Goal: Task Accomplishment & Management: Manage account settings

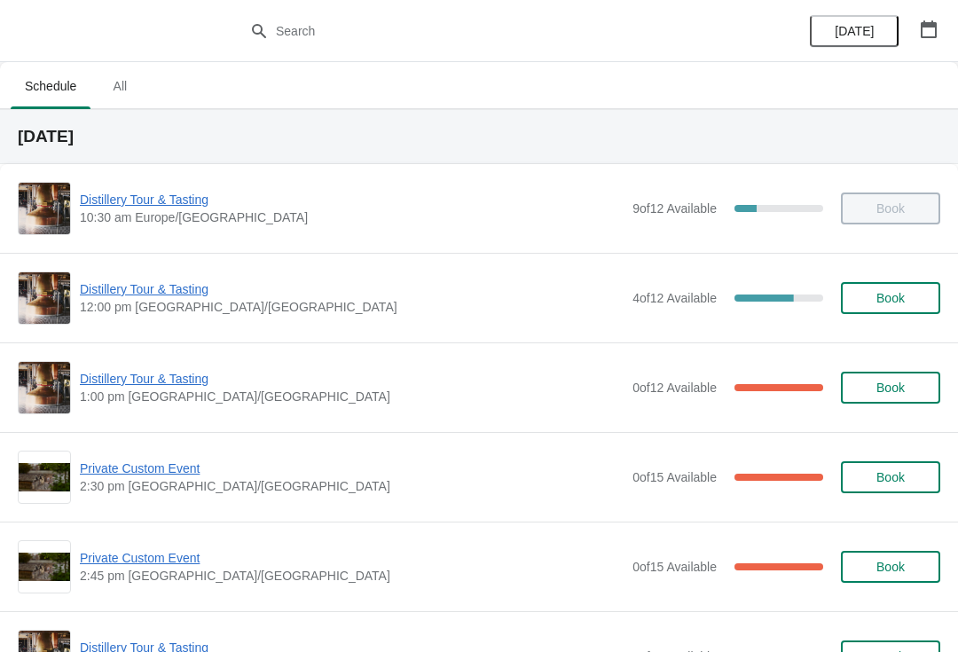
click at [115, 386] on span "Distillery Tour & Tasting" at bounding box center [351, 379] width 543 height 18
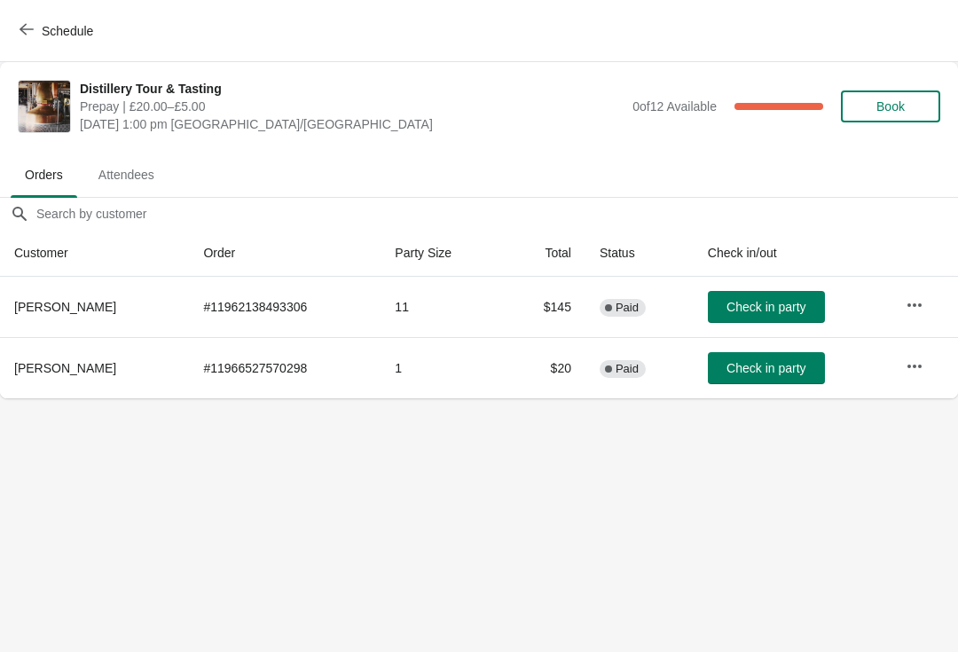
click at [874, 101] on span "Book" at bounding box center [889, 106] width 67 height 14
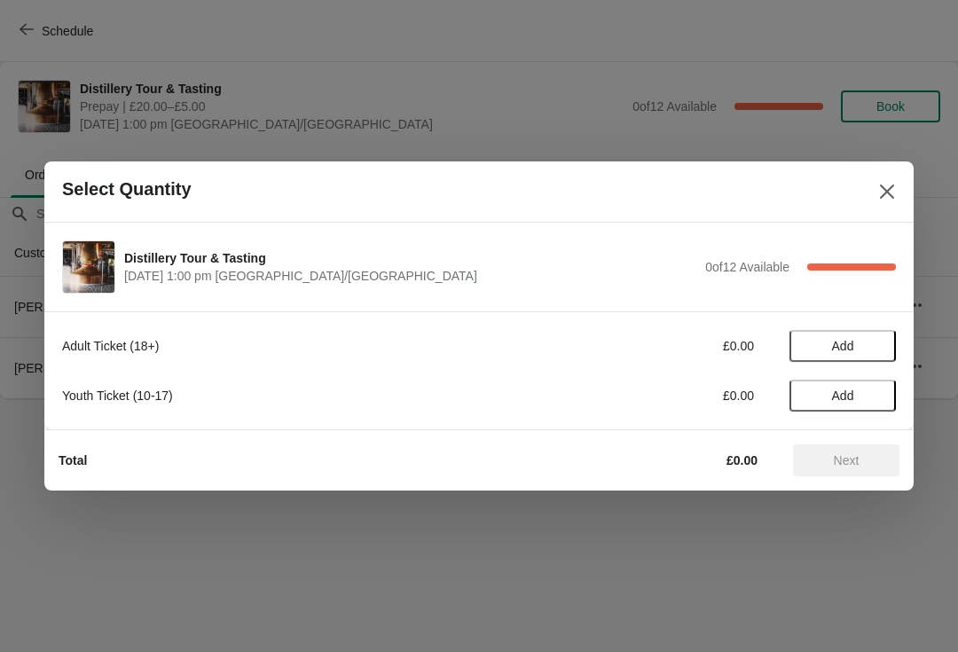
click at [845, 395] on span "Add" at bounding box center [843, 395] width 22 height 14
click at [848, 463] on span "Next" at bounding box center [846, 460] width 26 height 14
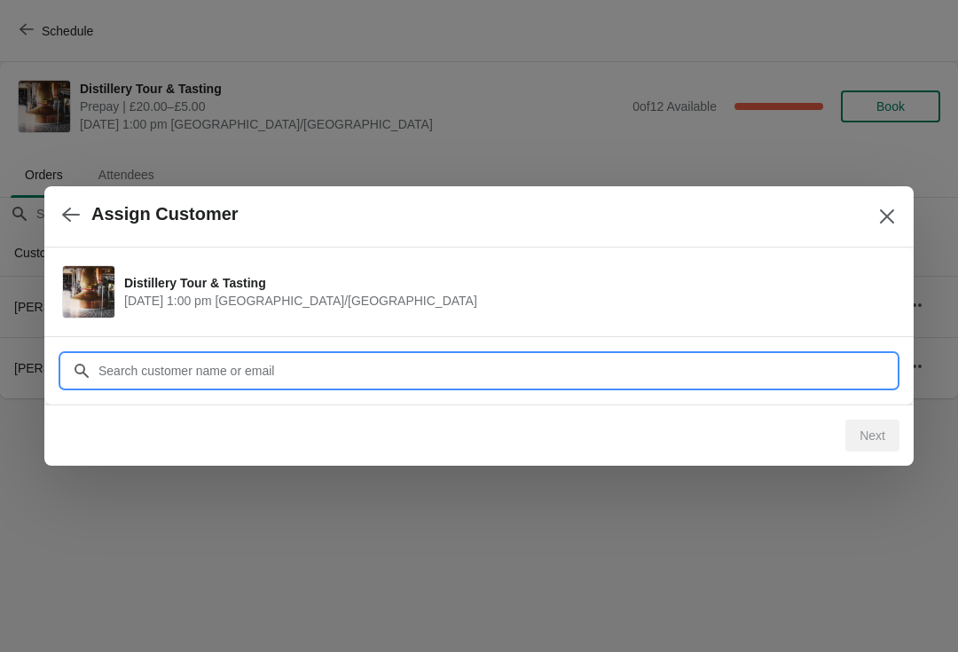
click at [164, 374] on input "Customer" at bounding box center [497, 371] width 798 height 32
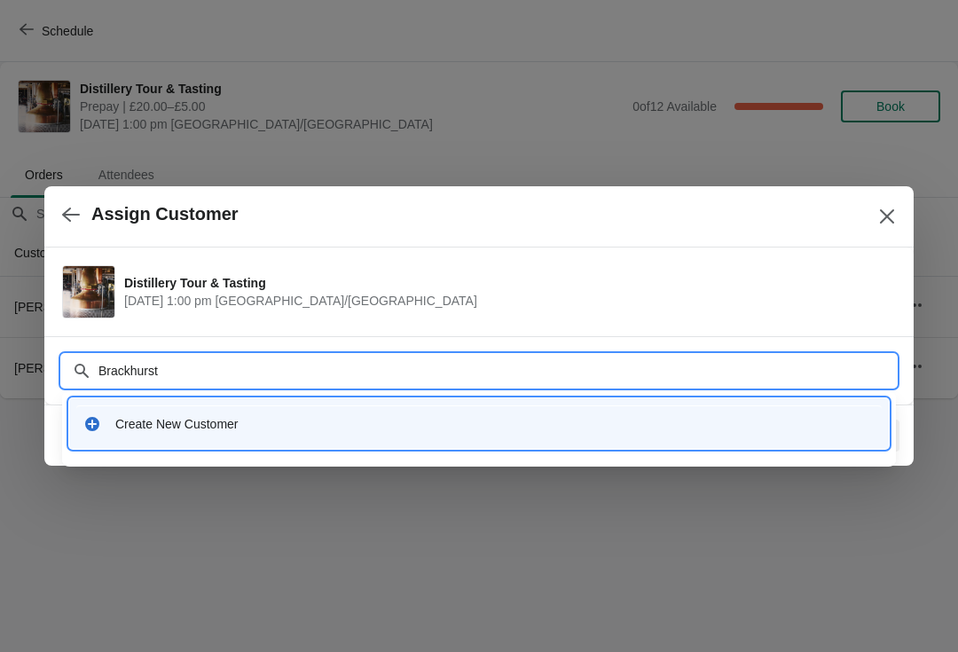
type input "Brackhurst"
click at [362, 546] on div at bounding box center [479, 326] width 958 height 652
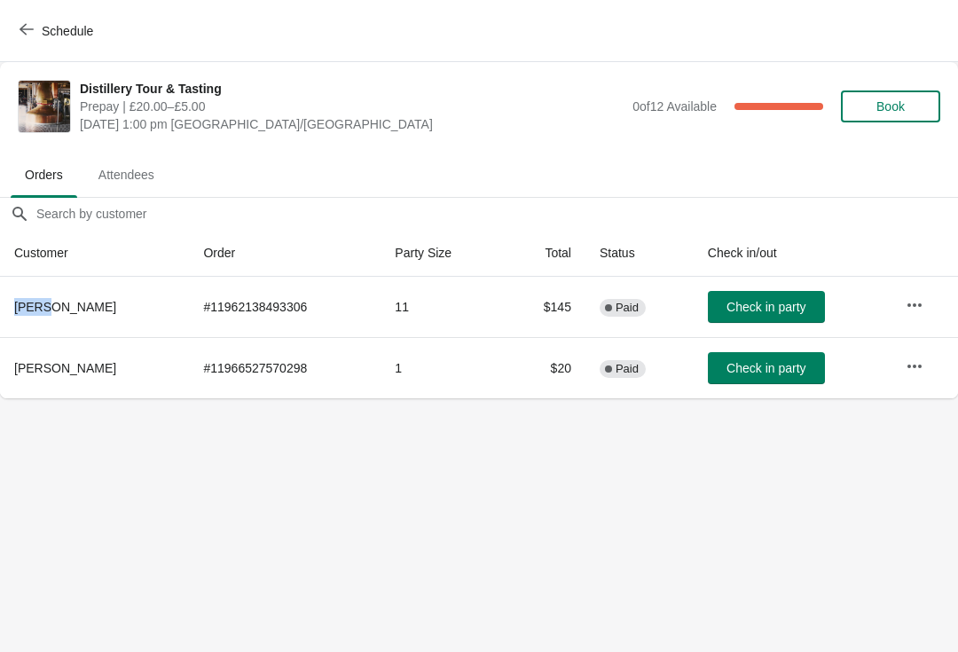
click at [930, 301] on button "button" at bounding box center [914, 305] width 32 height 32
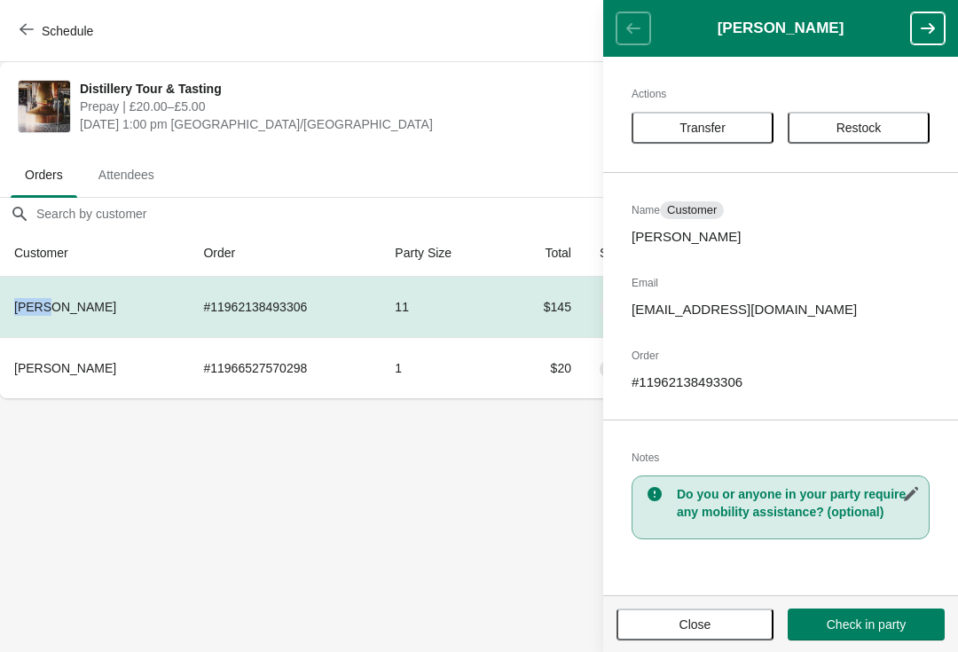
click at [381, 512] on body "Schedule Distillery Tour & Tasting Prepay | £20.00–£5.00 [DATE] 1:00 pm [GEOGRA…" at bounding box center [479, 326] width 958 height 652
click at [891, 620] on span "Check in party" at bounding box center [865, 624] width 79 height 14
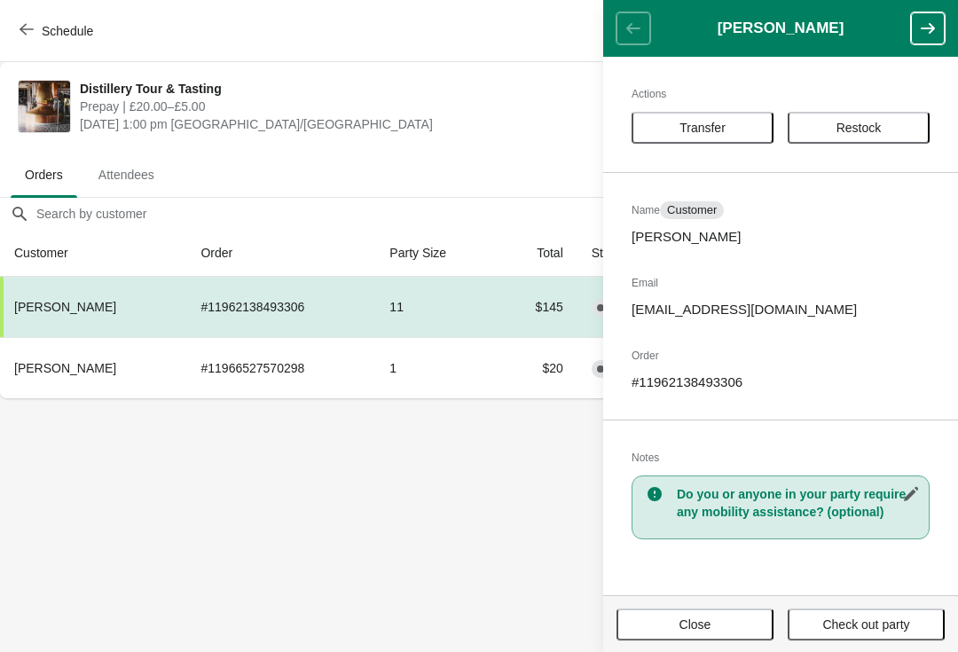
click at [360, 596] on body "Schedule Distillery Tour & Tasting Prepay | £20.00–£5.00 [DATE] 1:00 pm [GEOGRA…" at bounding box center [479, 326] width 958 height 652
click at [629, 21] on header "[PERSON_NAME]" at bounding box center [780, 28] width 355 height 57
click at [326, 504] on body "Schedule Distillery Tour & Tasting Prepay | £20.00–£5.00 [DATE] 1:00 pm [GEOGRA…" at bounding box center [479, 326] width 958 height 652
click at [76, 303] on span "[PERSON_NAME]" at bounding box center [65, 307] width 102 height 14
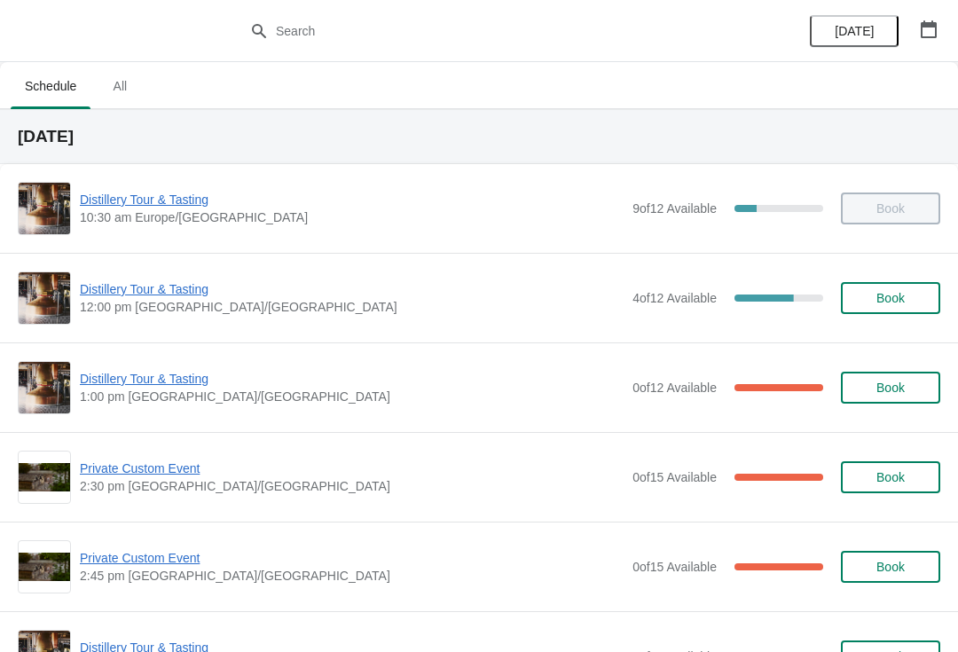
click at [159, 371] on span "Distillery Tour & Tasting" at bounding box center [351, 379] width 543 height 18
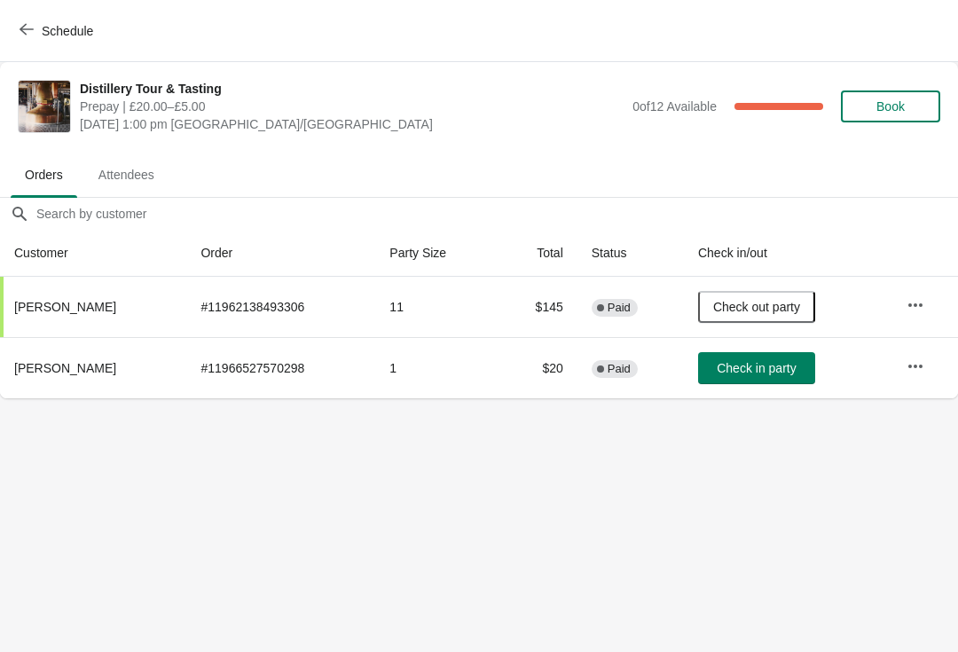
click at [758, 382] on button "Check in party" at bounding box center [756, 368] width 117 height 32
click at [762, 361] on span "Check in party" at bounding box center [755, 368] width 79 height 14
click at [761, 371] on span "Check in party" at bounding box center [755, 368] width 79 height 14
click at [902, 111] on span "Book" at bounding box center [890, 106] width 28 height 14
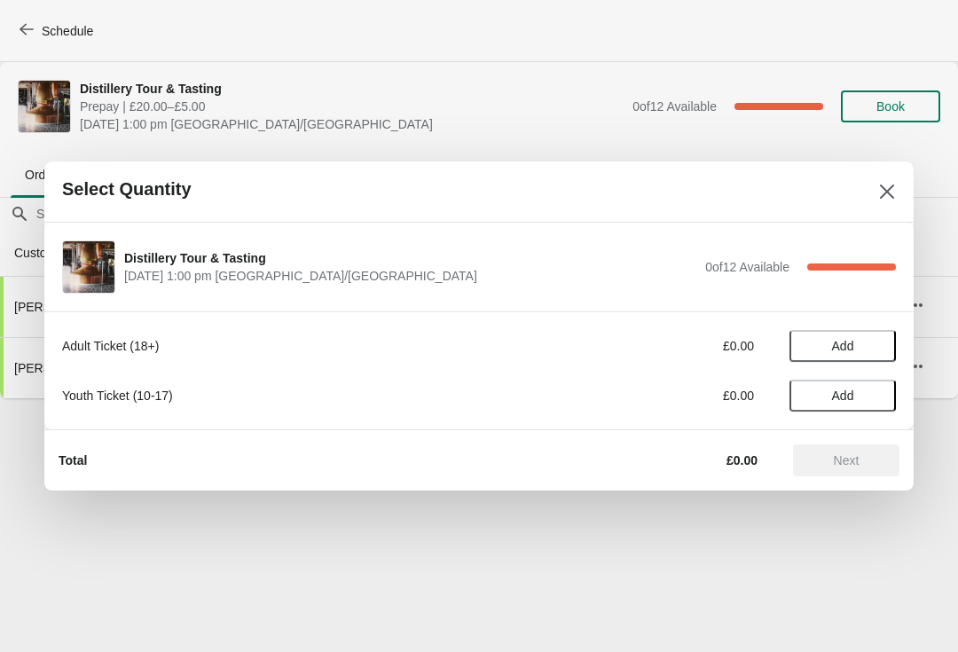
click at [832, 395] on span "Add" at bounding box center [843, 395] width 22 height 14
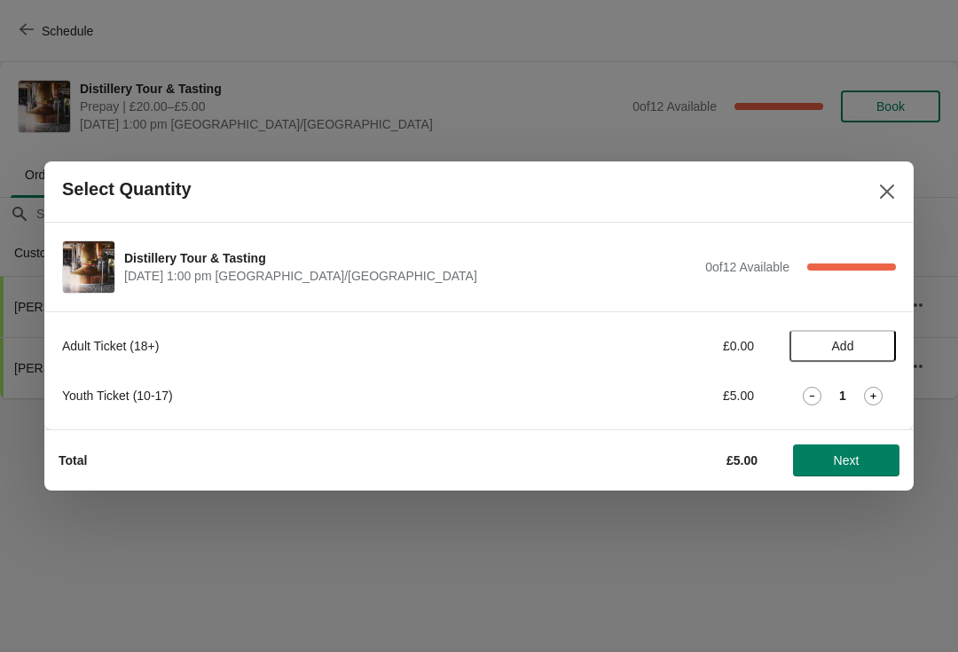
click at [847, 461] on span "Next" at bounding box center [846, 460] width 26 height 14
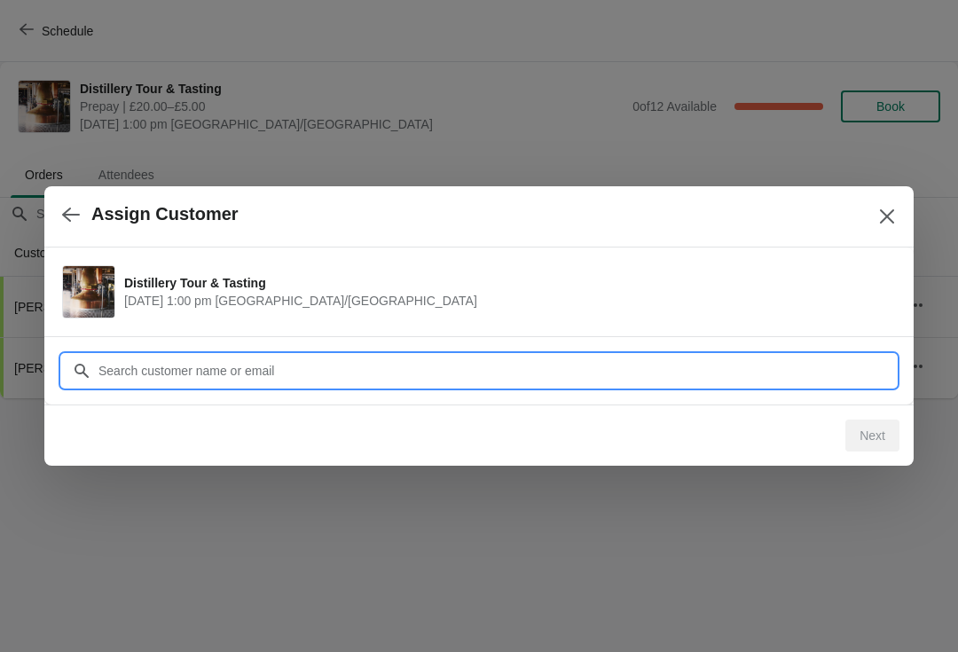
click at [286, 372] on input "Customer" at bounding box center [497, 371] width 798 height 32
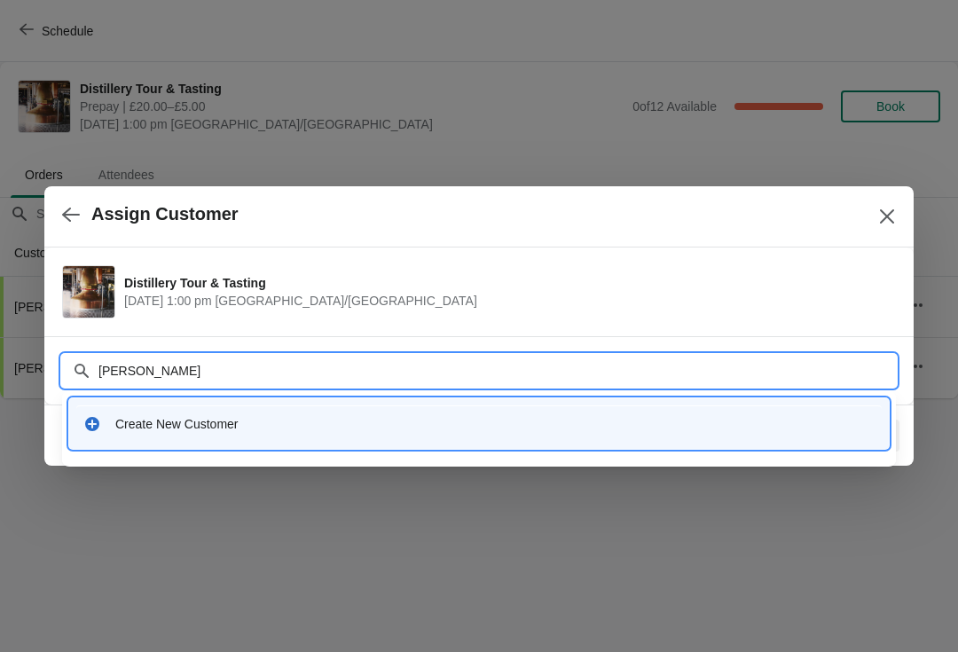
click at [237, 364] on input "Fiona Brackurst" at bounding box center [497, 371] width 798 height 32
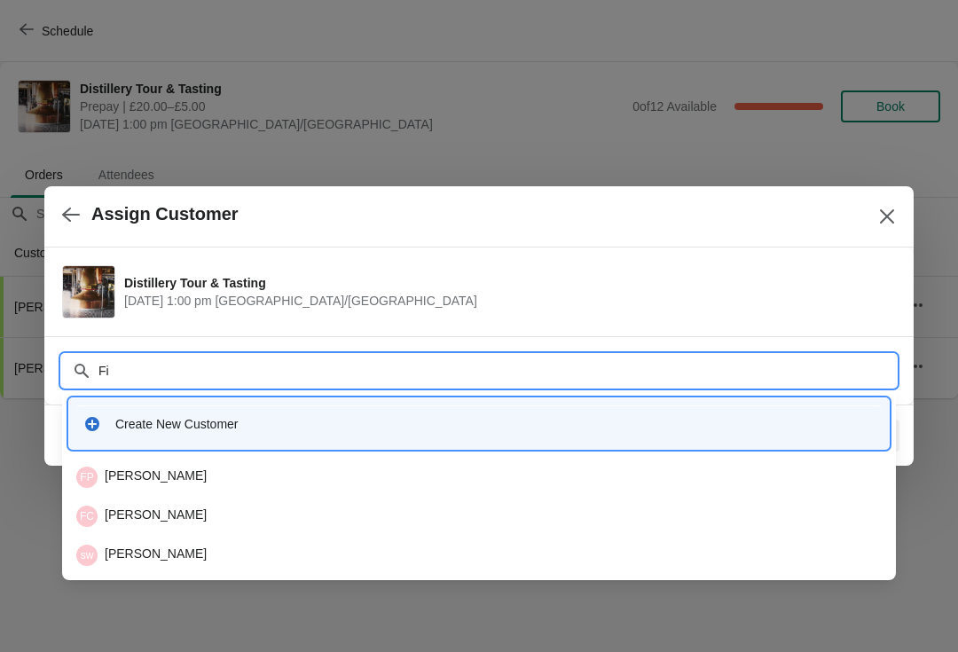
type input "F"
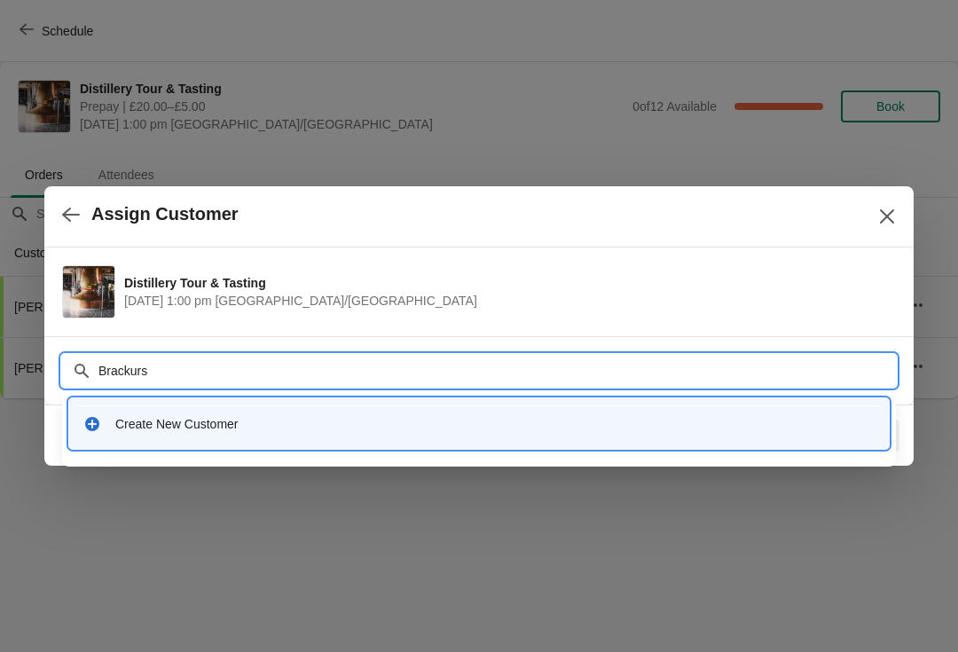
type input "Brackur"
click at [303, 424] on div "Create New Customer" at bounding box center [494, 424] width 759 height 18
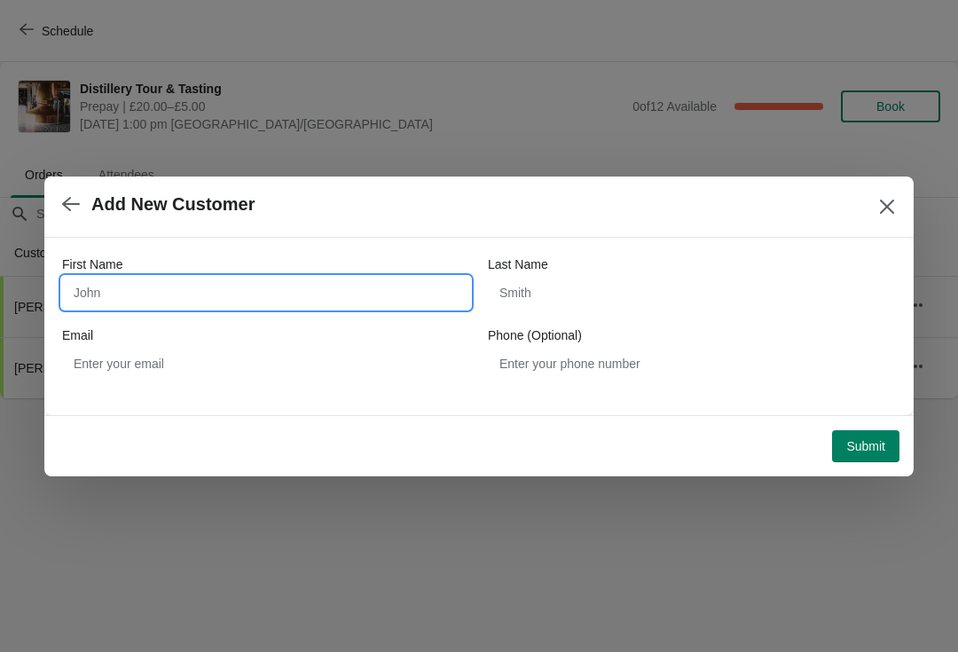
click at [170, 293] on input "First Name" at bounding box center [266, 293] width 408 height 32
click at [889, 206] on icon "Close" at bounding box center [887, 207] width 18 height 18
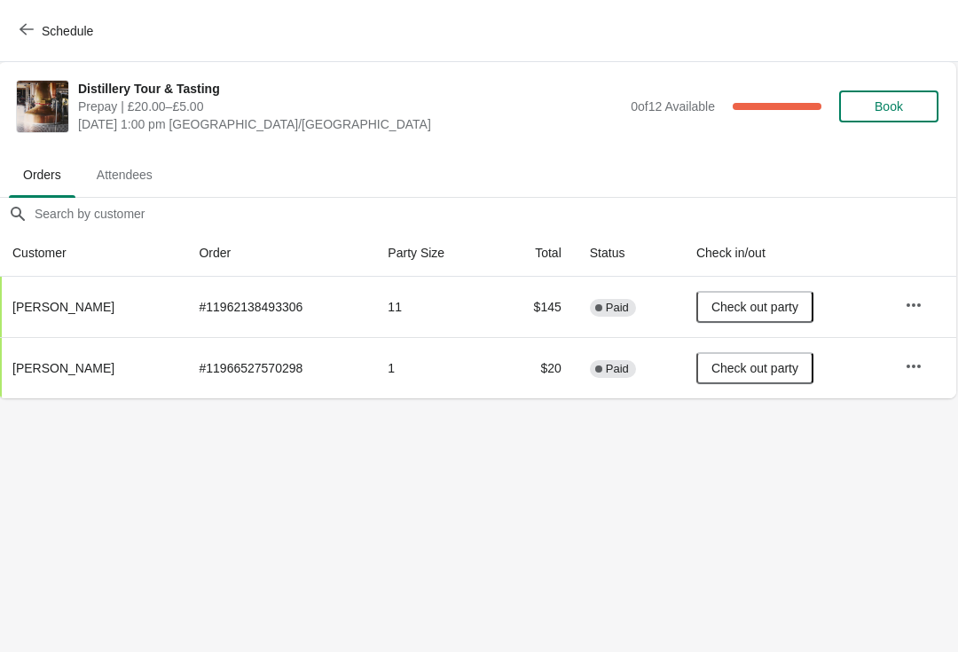
scroll to position [0, 1]
click at [77, 375] on span "[PERSON_NAME]" at bounding box center [64, 368] width 102 height 14
copy span "Brockhurst"
click at [907, 104] on span "Book" at bounding box center [889, 106] width 67 height 14
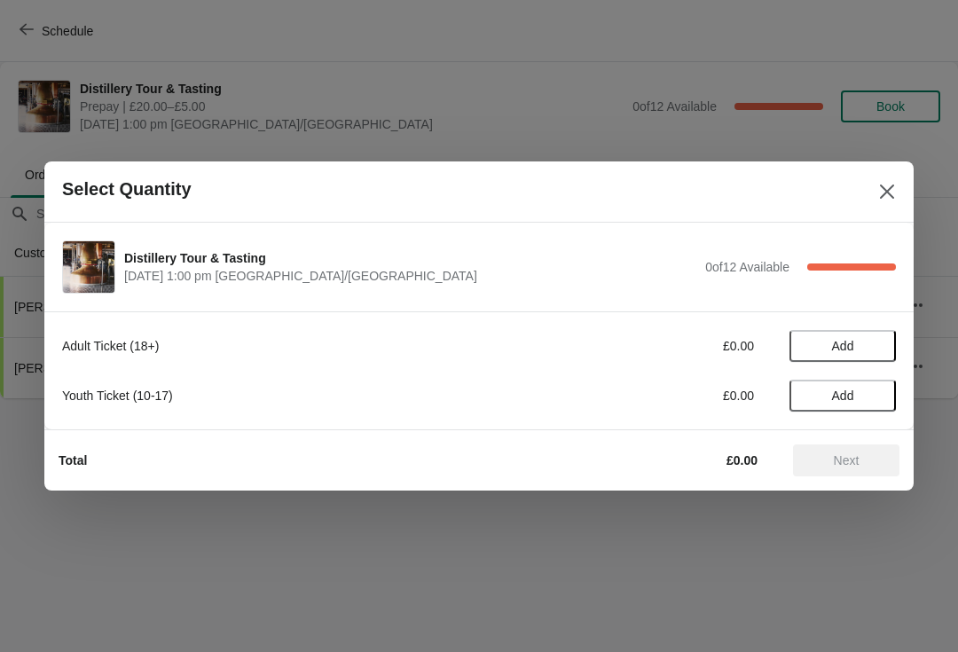
click at [855, 387] on button "Add" at bounding box center [842, 395] width 106 height 32
click at [847, 454] on span "Next" at bounding box center [846, 460] width 26 height 14
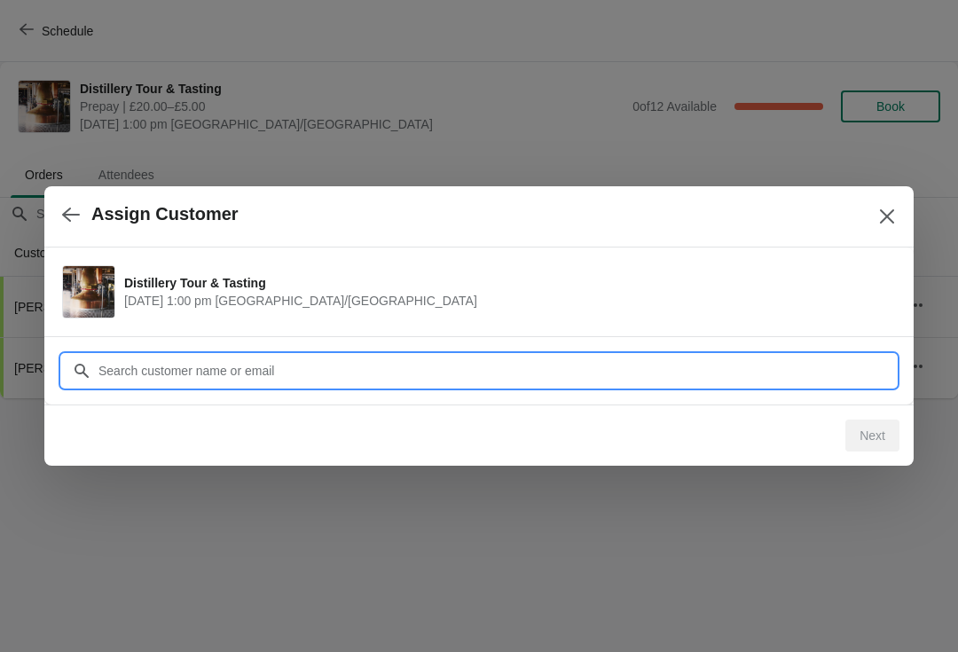
click at [145, 367] on input "Customer" at bounding box center [497, 371] width 798 height 32
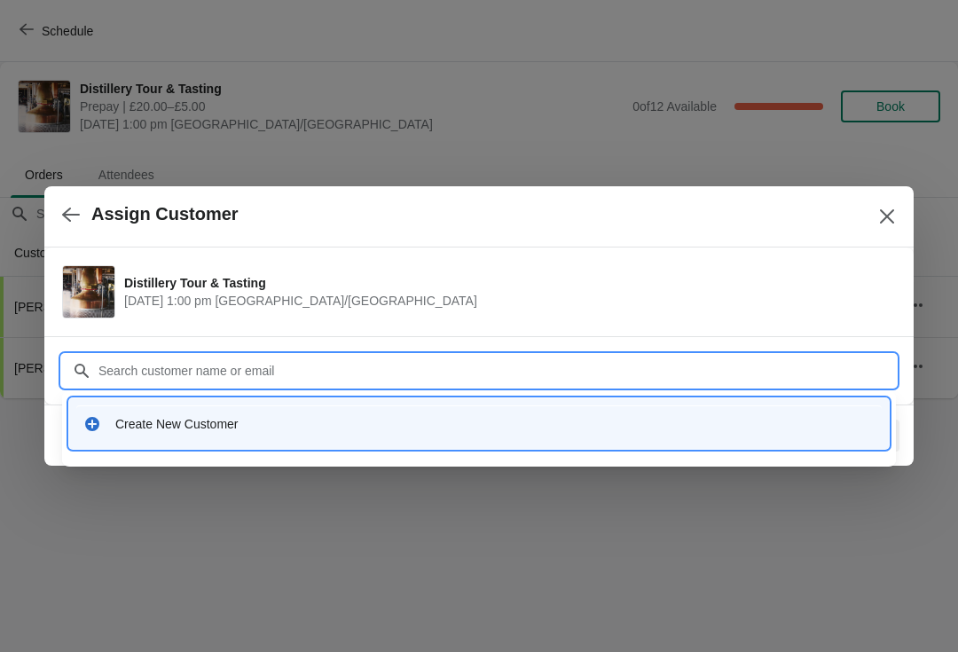
paste input "Brockhurst"
type input "Brockhurst"
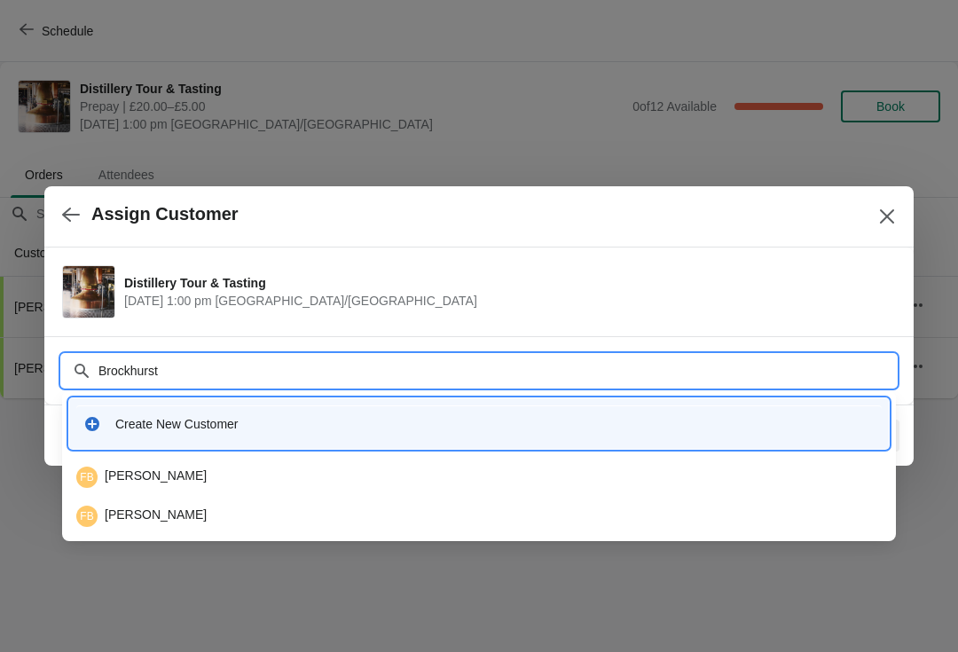
click at [179, 474] on div "FB Fiona Brockhurst" at bounding box center [478, 476] width 805 height 21
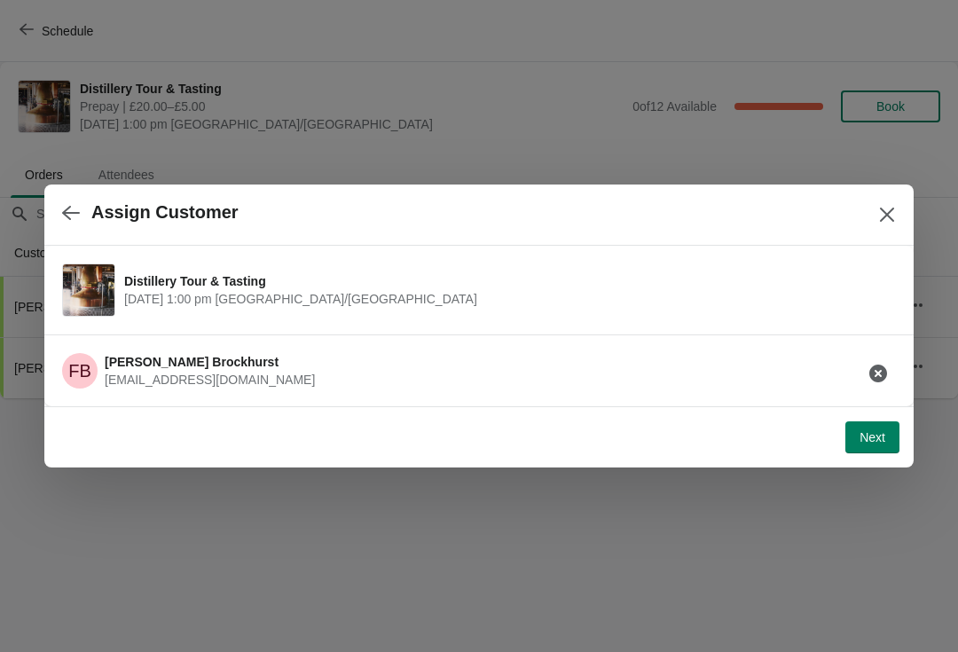
click at [879, 440] on span "Next" at bounding box center [872, 437] width 26 height 14
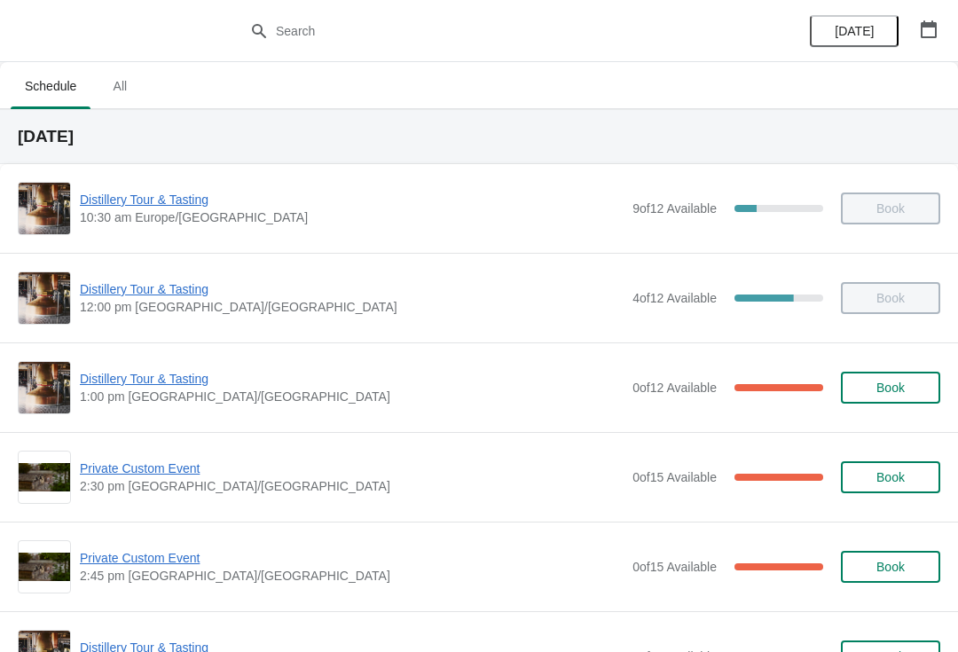
click at [104, 376] on span "Distillery Tour & Tasting" at bounding box center [351, 379] width 543 height 18
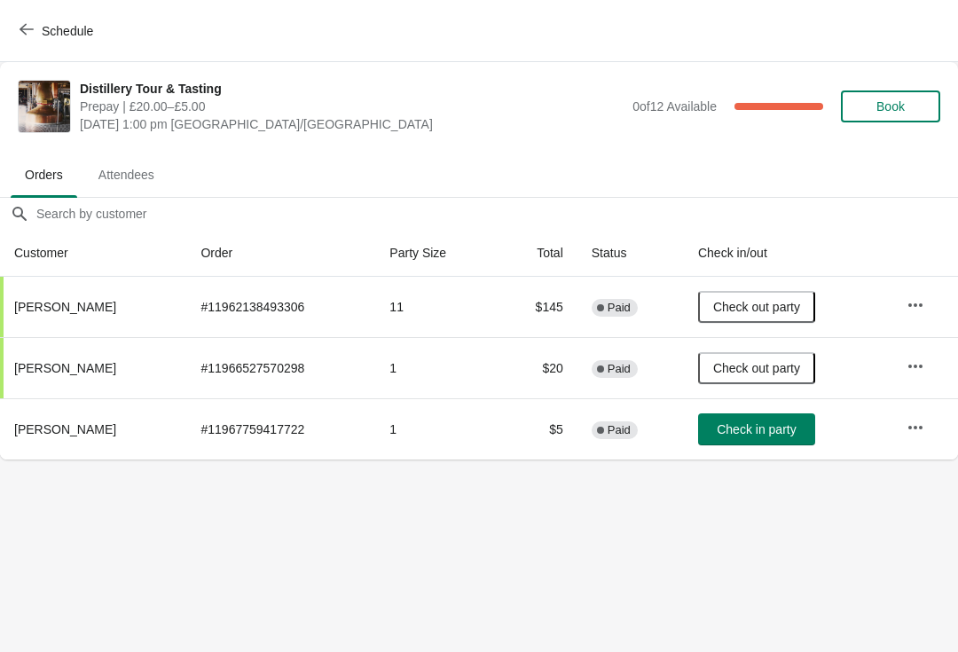
click at [756, 422] on span "Check in party" at bounding box center [755, 429] width 79 height 14
